Goal: Task Accomplishment & Management: Use online tool/utility

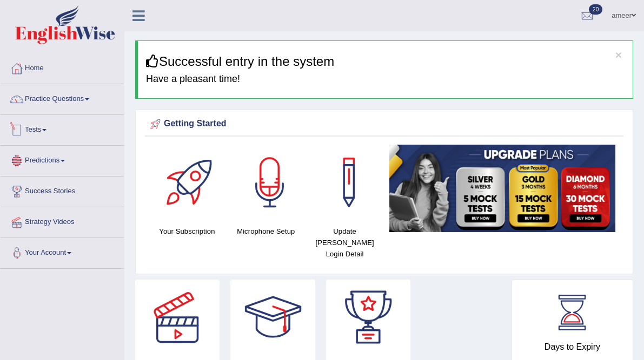
click at [72, 159] on link "Predictions" at bounding box center [62, 159] width 123 height 27
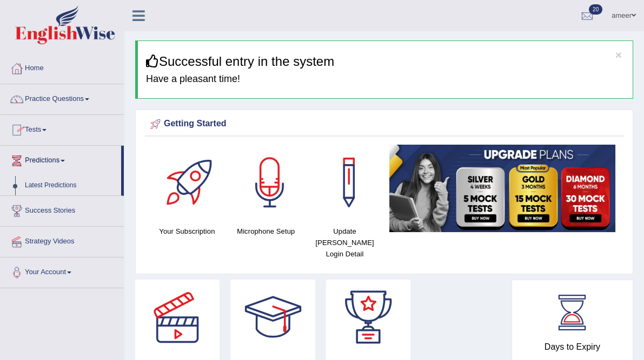
click at [25, 130] on link "Tests" at bounding box center [62, 128] width 123 height 27
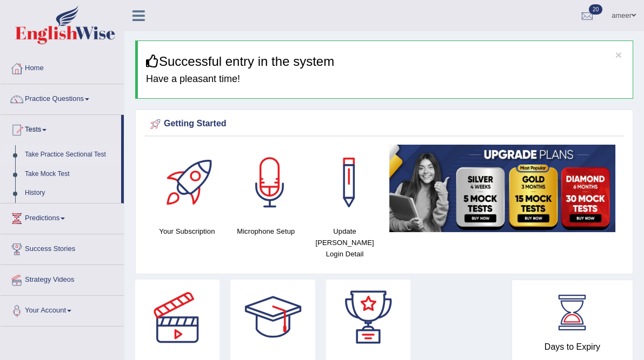
click at [69, 154] on link "Take Practice Sectional Test" at bounding box center [70, 154] width 101 height 19
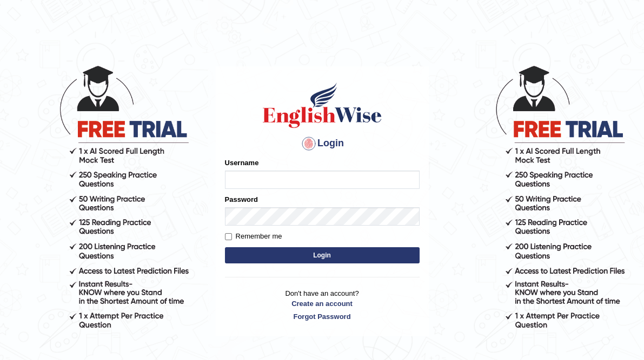
type input "ameerham"
click at [309, 255] on button "Login" at bounding box center [322, 255] width 195 height 16
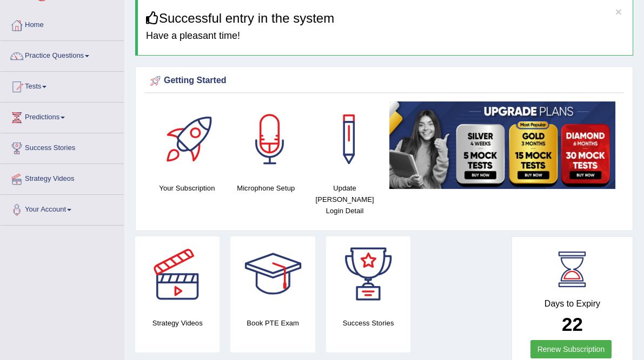
scroll to position [43, 0]
click at [42, 85] on link "Tests" at bounding box center [62, 85] width 123 height 27
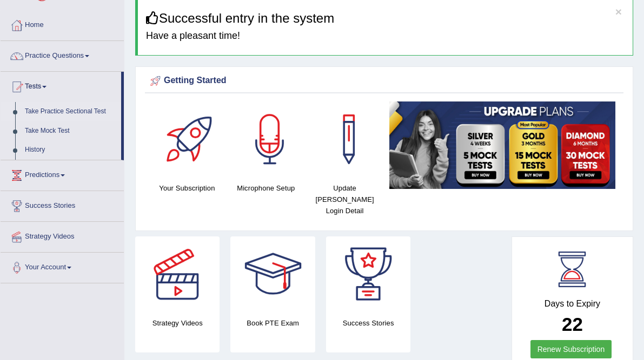
click at [62, 112] on link "Take Practice Sectional Test" at bounding box center [70, 111] width 101 height 19
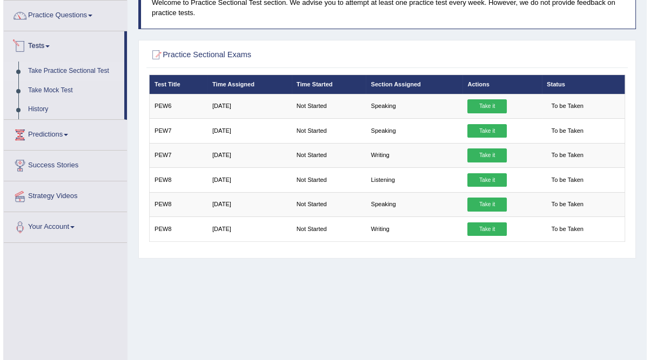
scroll to position [86, 0]
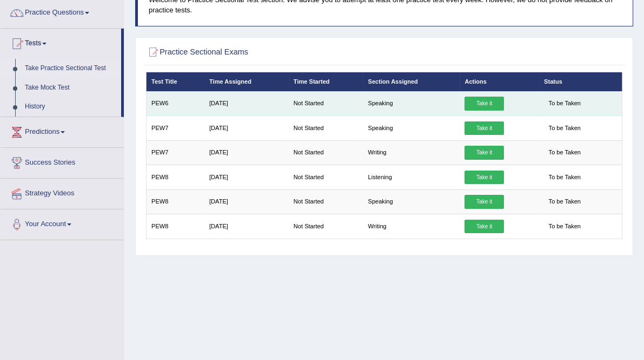
click at [499, 111] on link "Take it" at bounding box center [483, 104] width 39 height 14
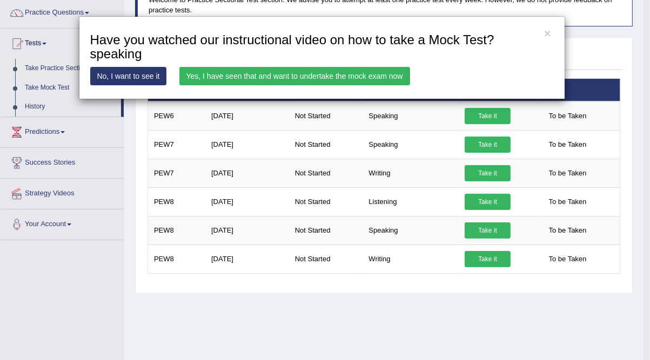
click at [339, 75] on link "Yes, I have seen that and want to undertake the mock exam now" at bounding box center [294, 76] width 231 height 18
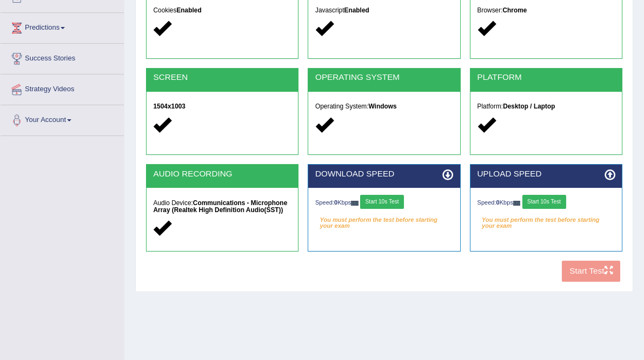
scroll to position [173, 0]
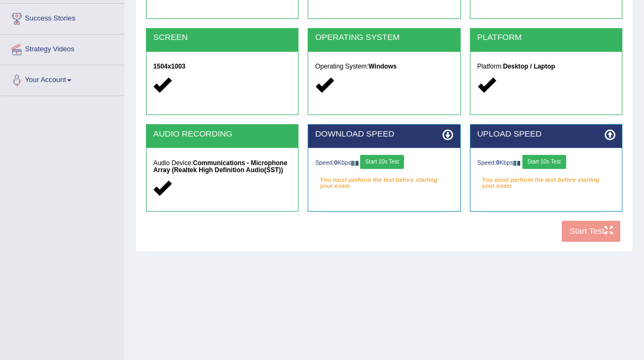
click at [404, 169] on button "Start 10s Test" at bounding box center [382, 162] width 44 height 14
click at [413, 169] on button "Start 10s Test" at bounding box center [392, 162] width 44 height 14
click at [566, 169] on button "Start 10s Test" at bounding box center [544, 162] width 44 height 14
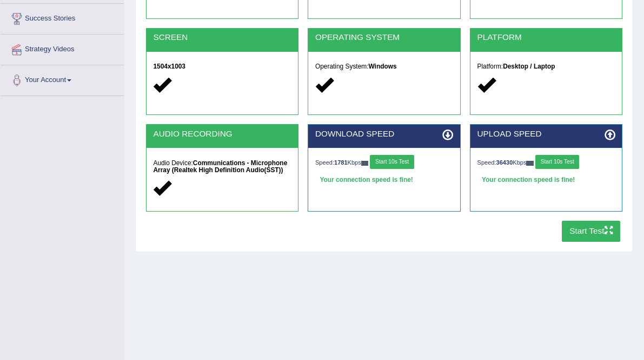
click at [604, 235] on icon "button" at bounding box center [608, 230] width 8 height 8
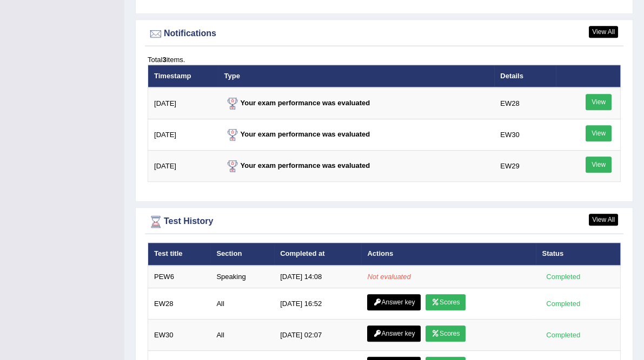
scroll to position [1427, 0]
